Goal: Check status

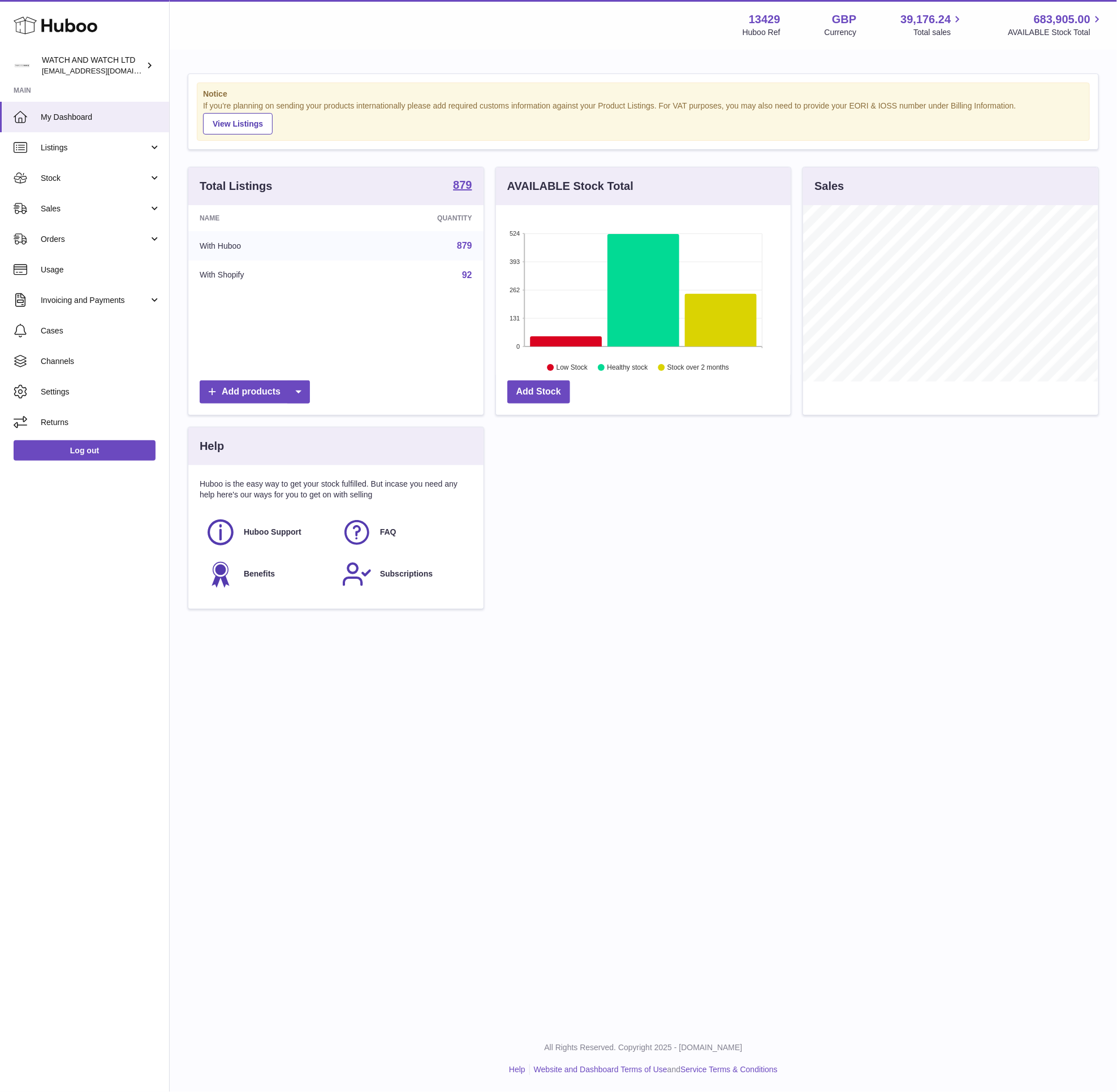
scroll to position [176, 294]
click at [82, 212] on span "Sales" at bounding box center [95, 209] width 108 height 11
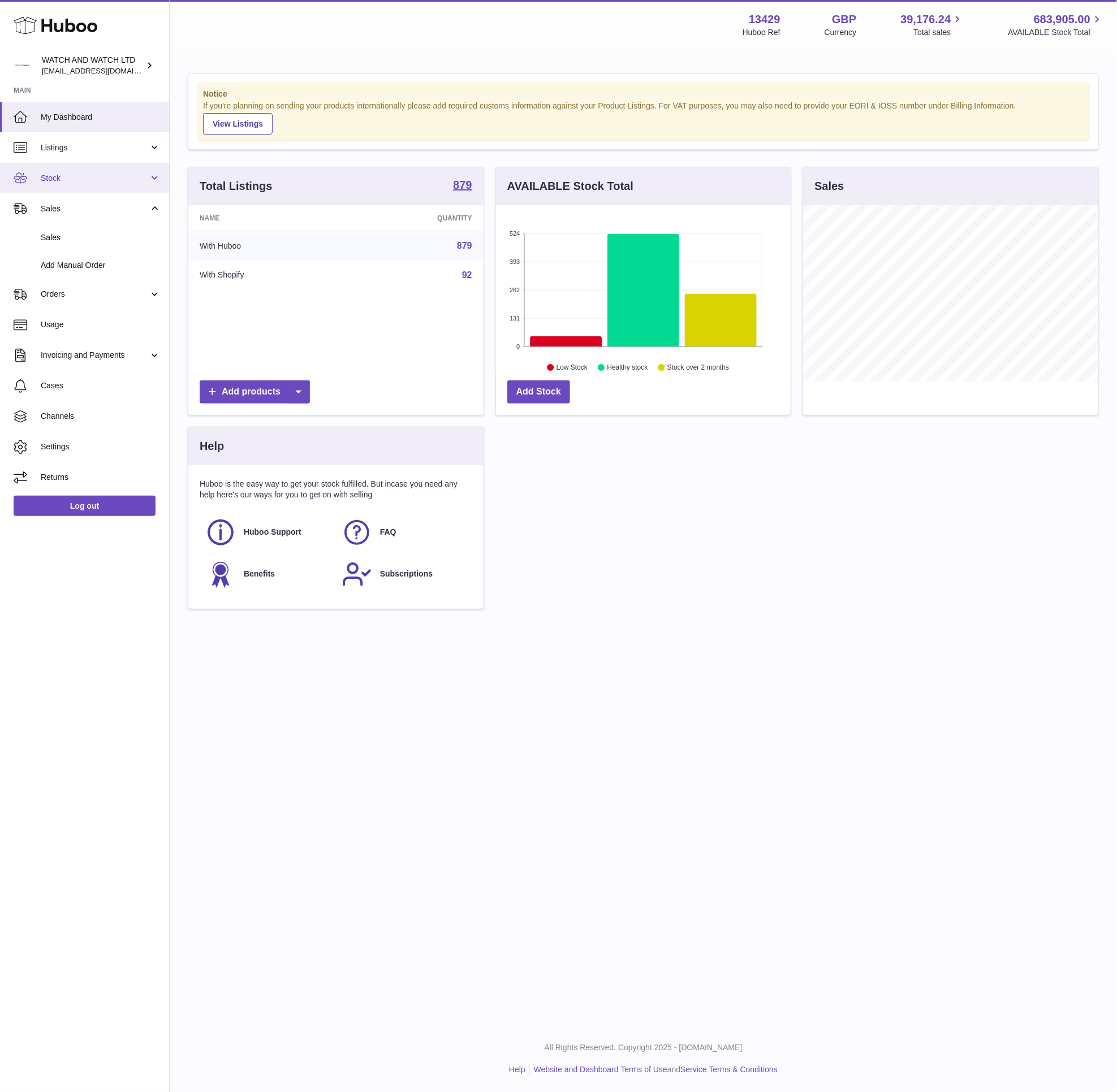
click at [86, 169] on link "Stock" at bounding box center [84, 178] width 169 height 30
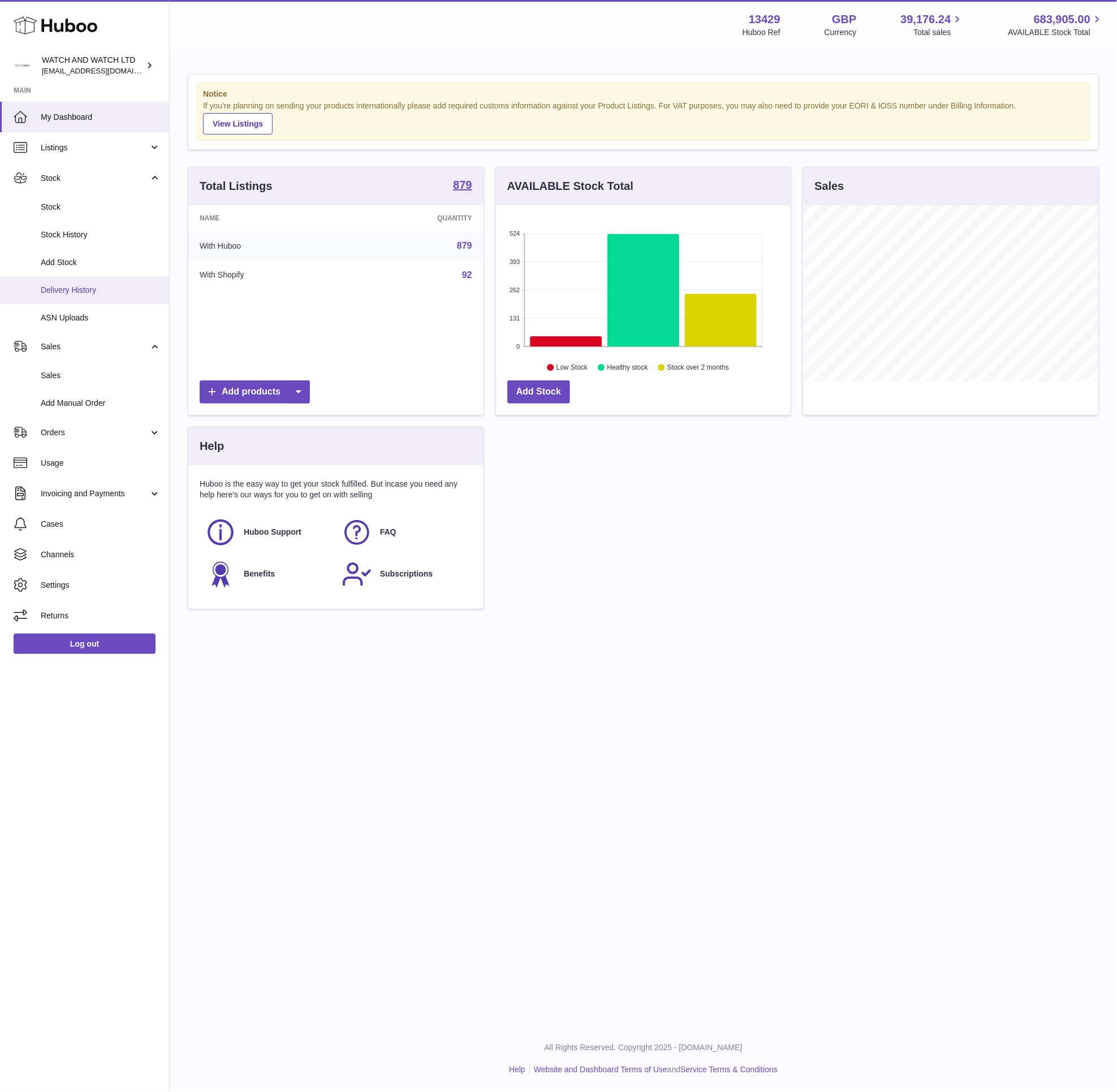
click at [91, 291] on span "Delivery History" at bounding box center [100, 290] width 120 height 11
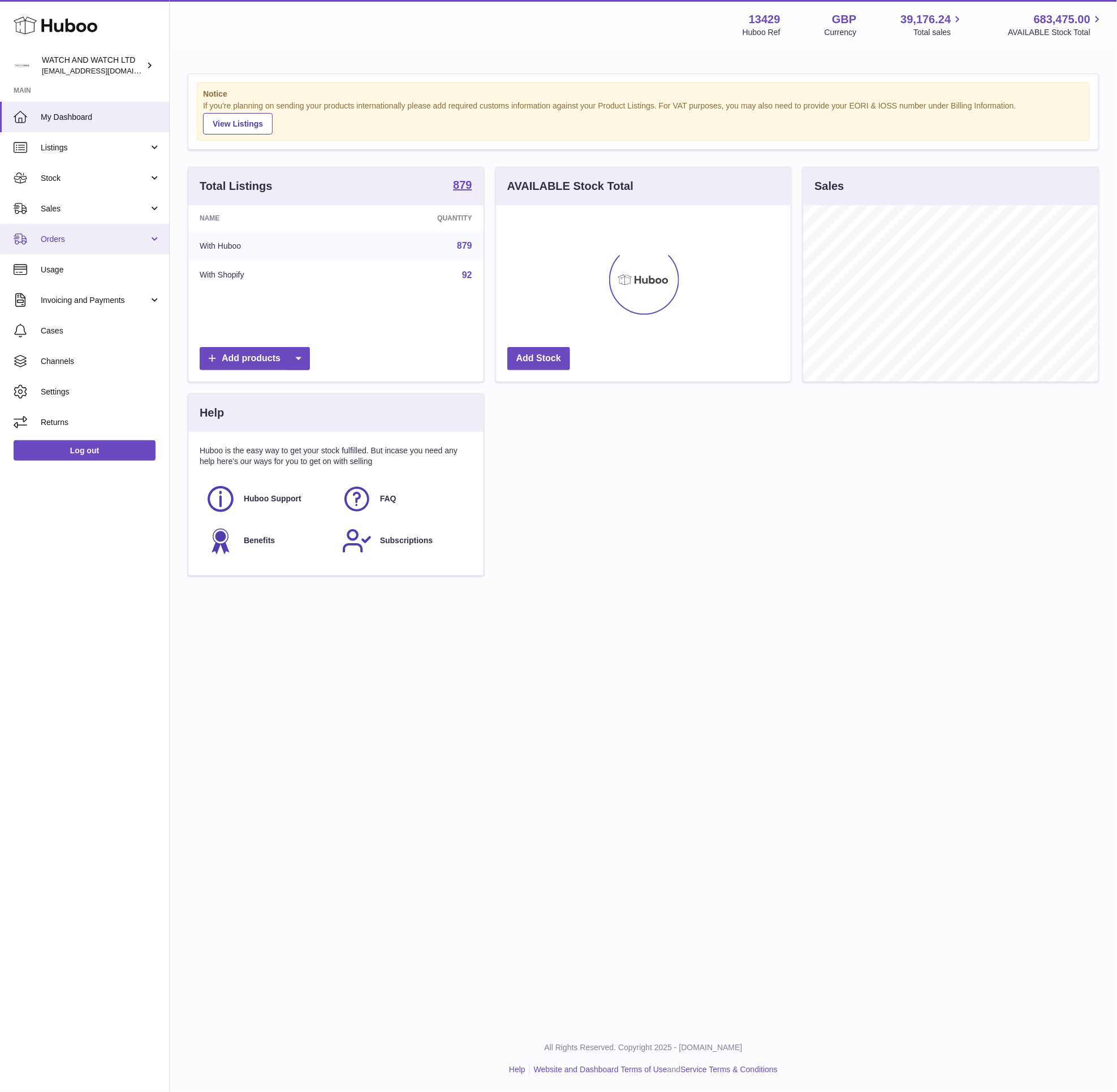
scroll to position [176, 294]
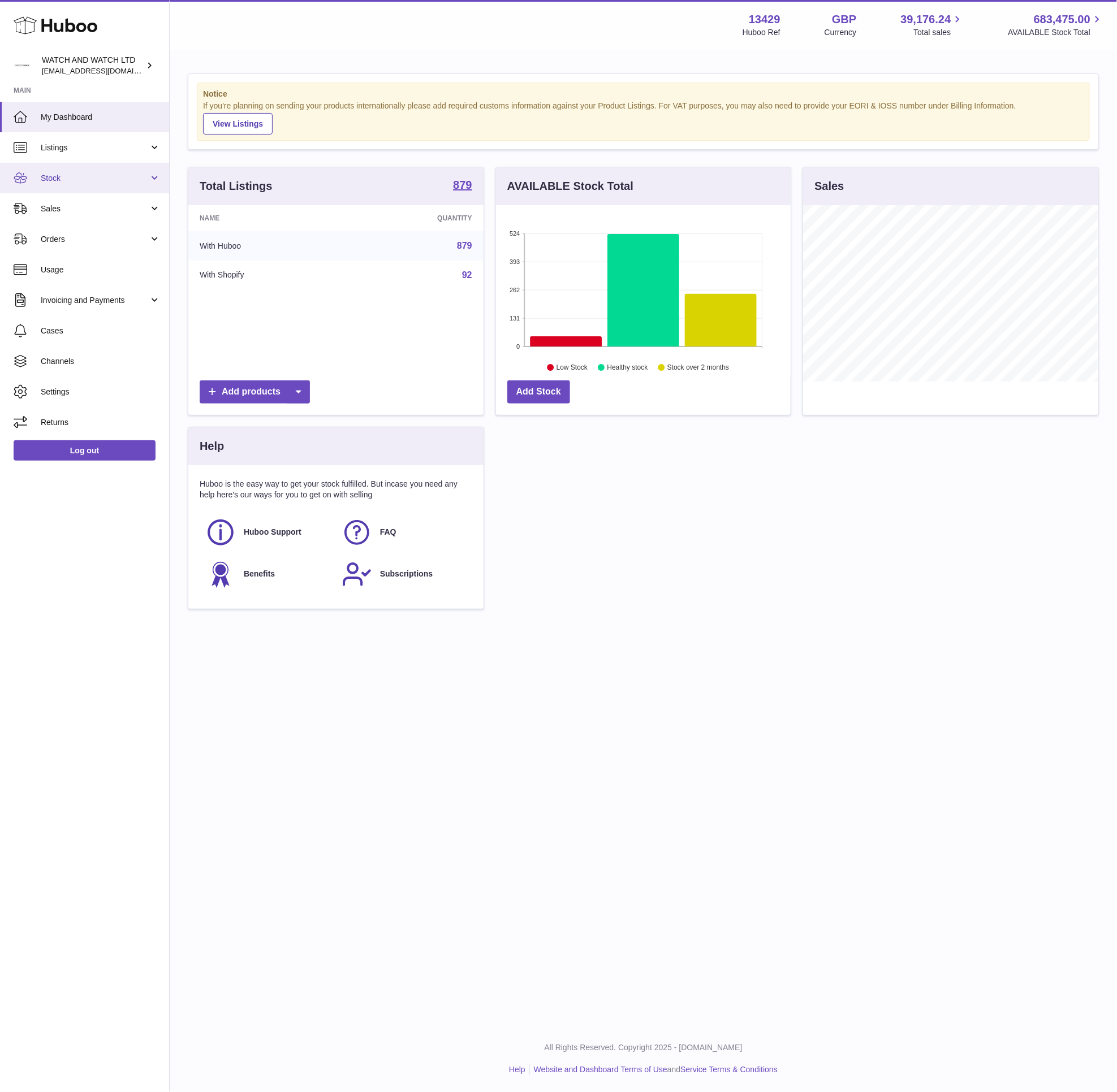
click at [76, 183] on link "Stock" at bounding box center [84, 178] width 169 height 30
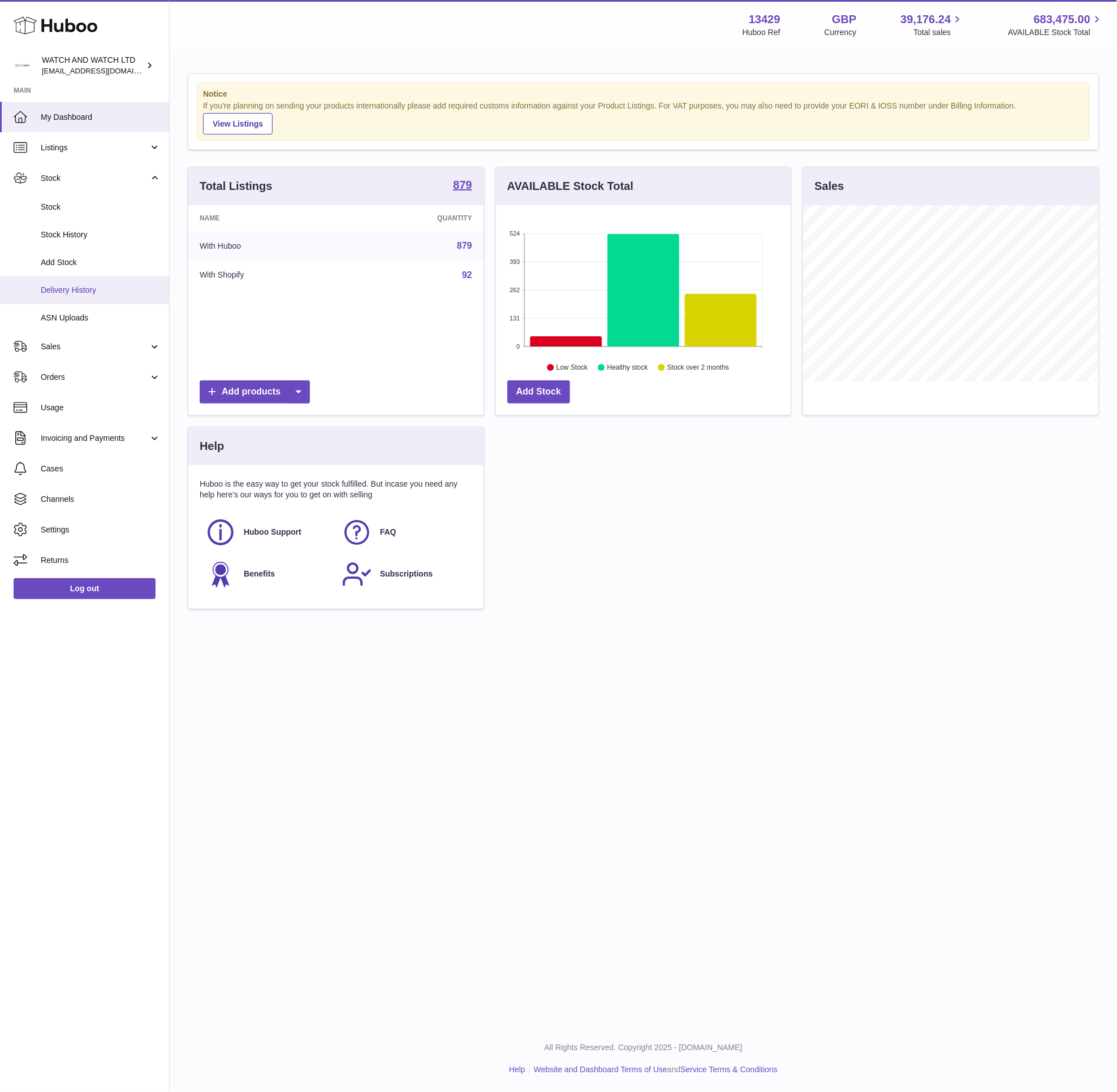
click at [89, 290] on span "Delivery History" at bounding box center [100, 290] width 120 height 11
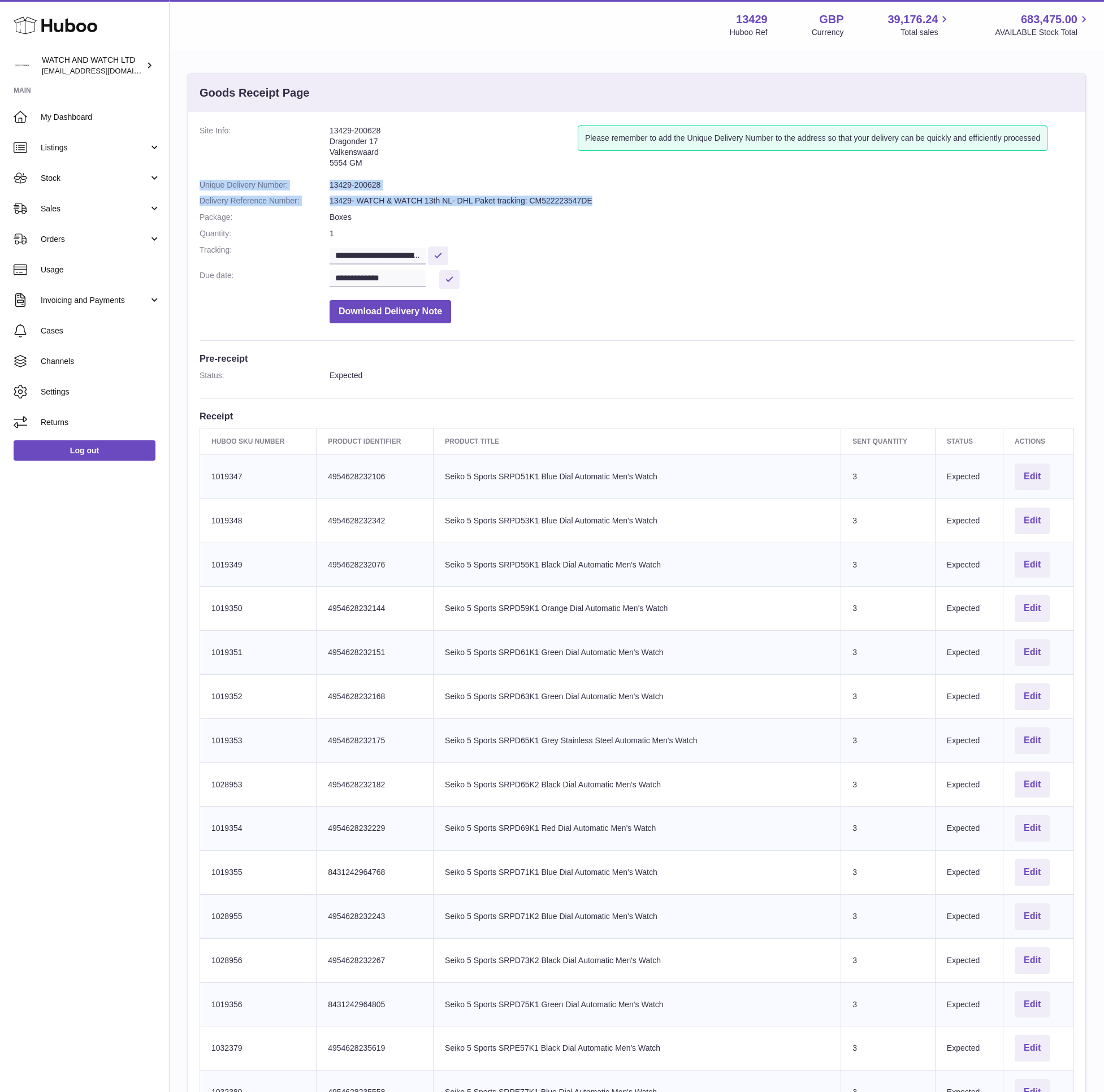
drag, startPoint x: 601, startPoint y: 200, endPoint x: 188, endPoint y: 190, distance: 413.1
copy dl "Unique Delivery Number: 13429-200628 Delivery Reference Number: 13429- WATCH & …"
drag, startPoint x: 594, startPoint y: 203, endPoint x: 197, endPoint y: 185, distance: 397.4
click at [197, 185] on div "**********" at bounding box center [636, 1084] width 897 height 1946
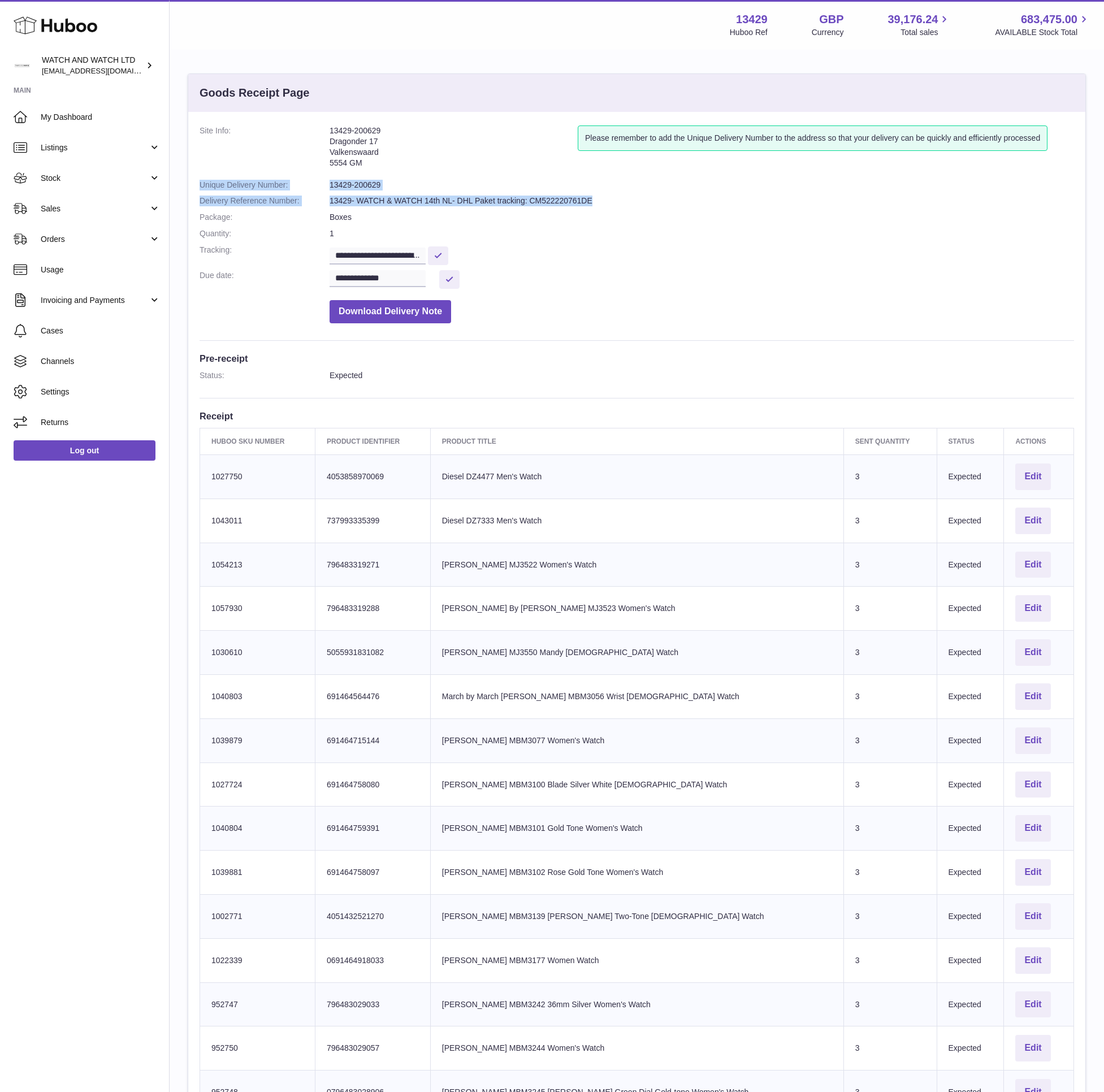
copy dl "Unique Delivery Number: 13429-200629 Delivery Reference Number: 13429- WATCH & …"
